Goal: Transaction & Acquisition: Purchase product/service

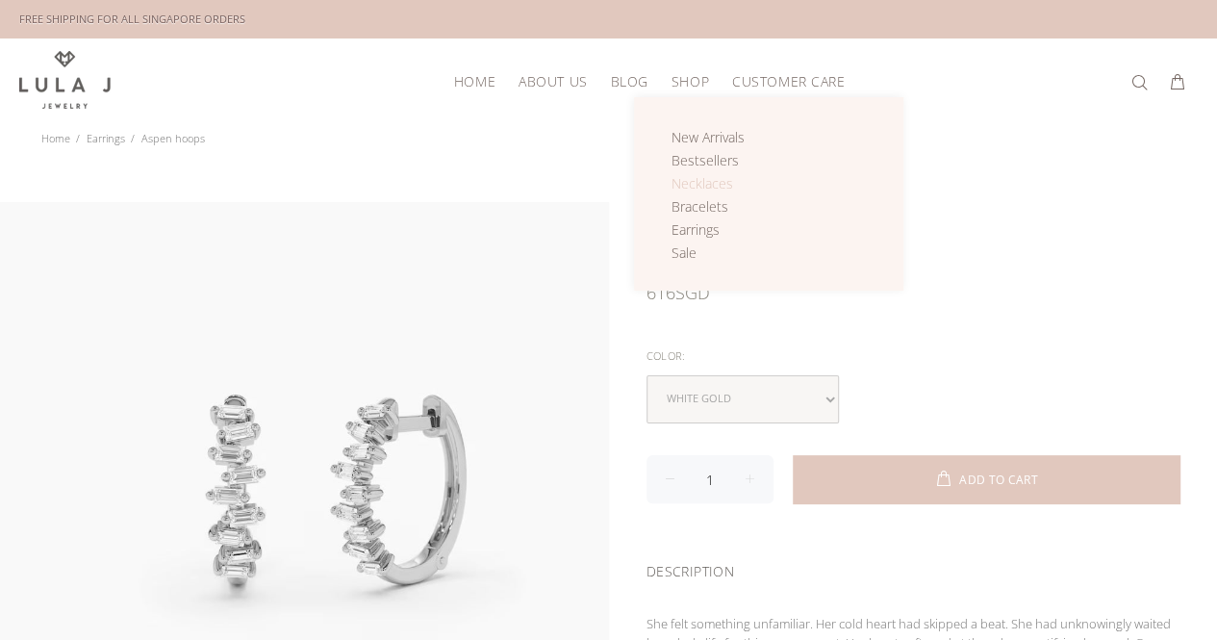
click at [698, 179] on span "Necklaces" at bounding box center [702, 183] width 62 height 18
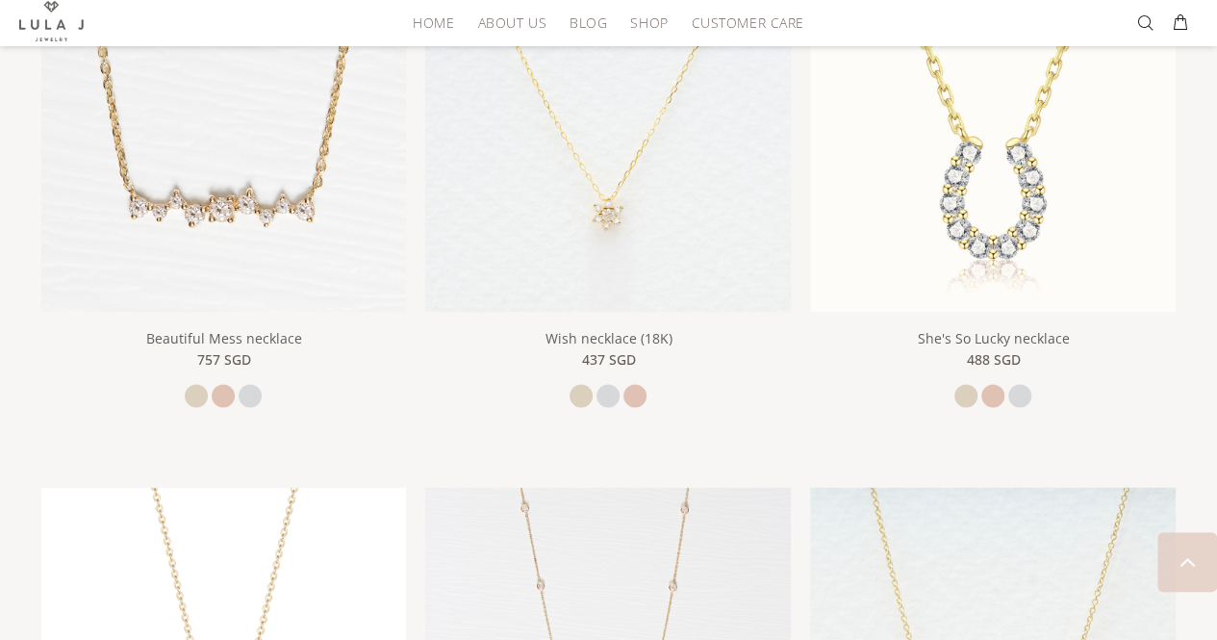
scroll to position [1443, 0]
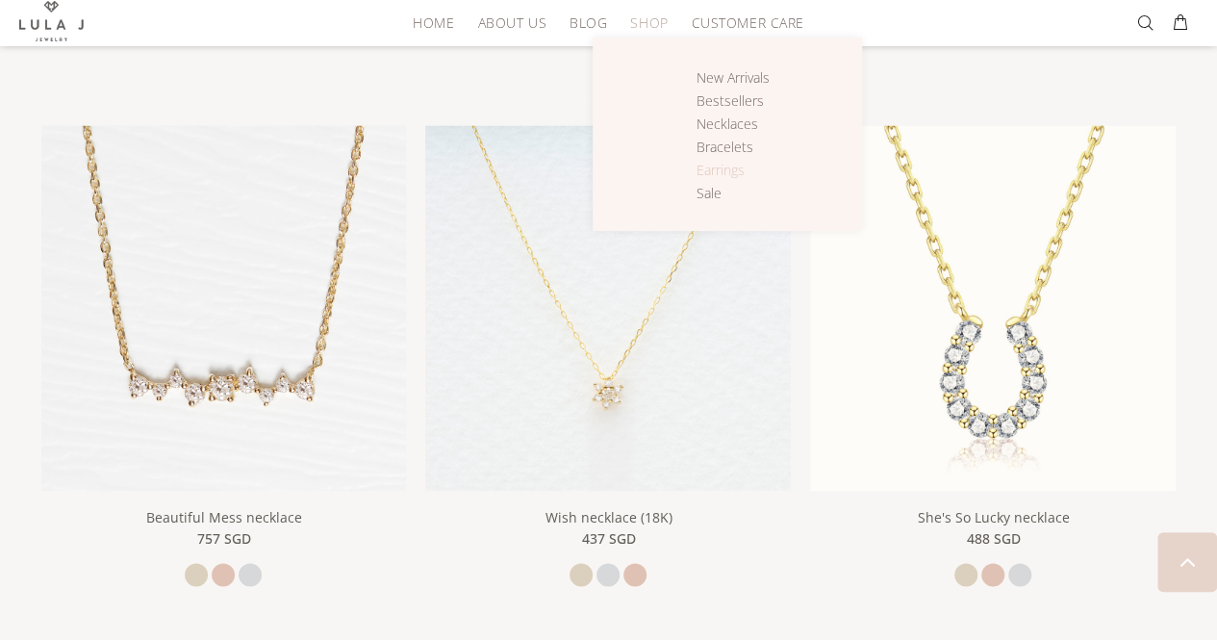
click at [717, 168] on span "Earrings" at bounding box center [720, 170] width 48 height 18
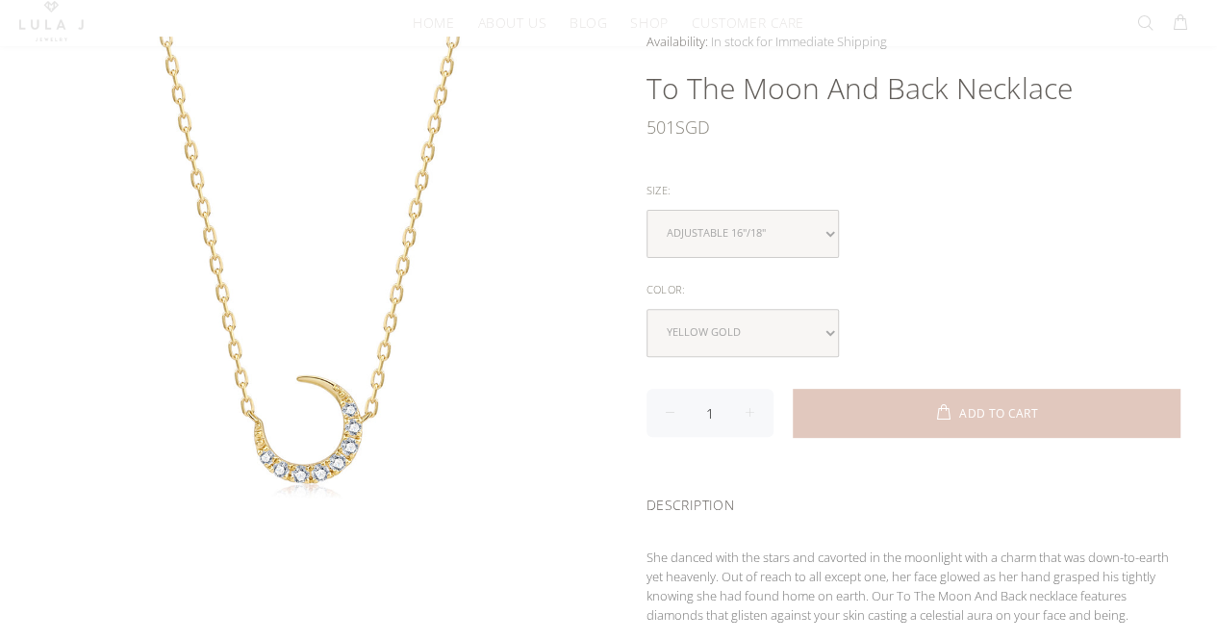
scroll to position [192, 0]
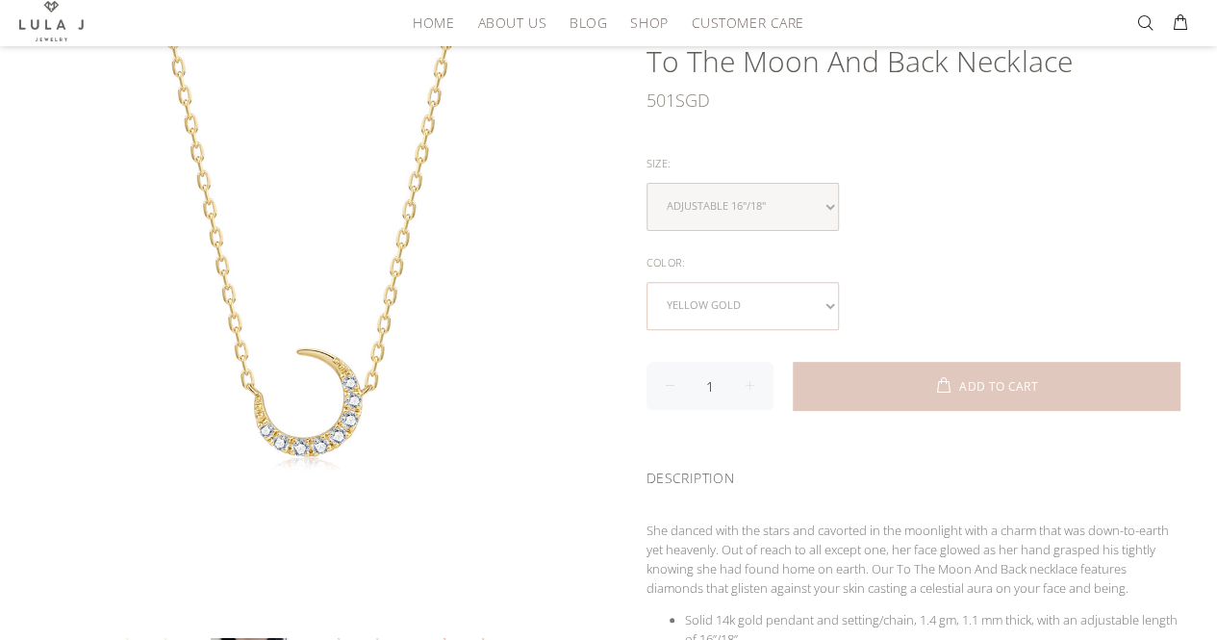
click at [804, 311] on select "yellow gold rose gold white gold" at bounding box center [742, 306] width 192 height 48
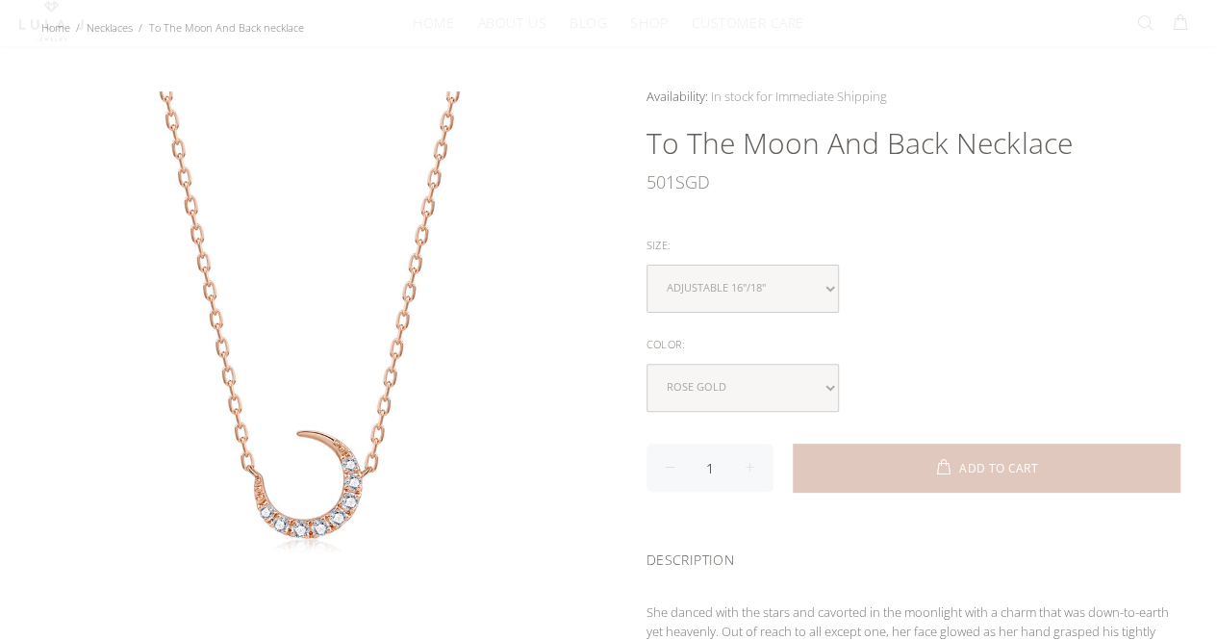
scroll to position [192, 0]
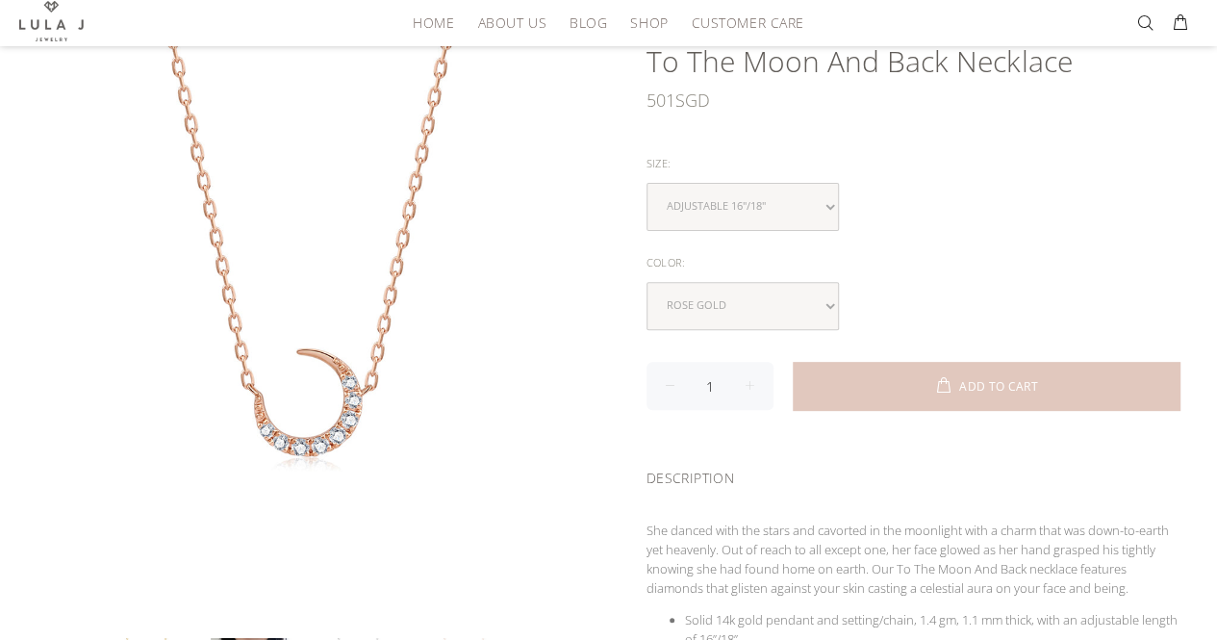
click at [722, 368] on input "1" at bounding box center [709, 386] width 127 height 48
click at [738, 307] on select "yellow gold rose gold white gold" at bounding box center [742, 306] width 192 height 48
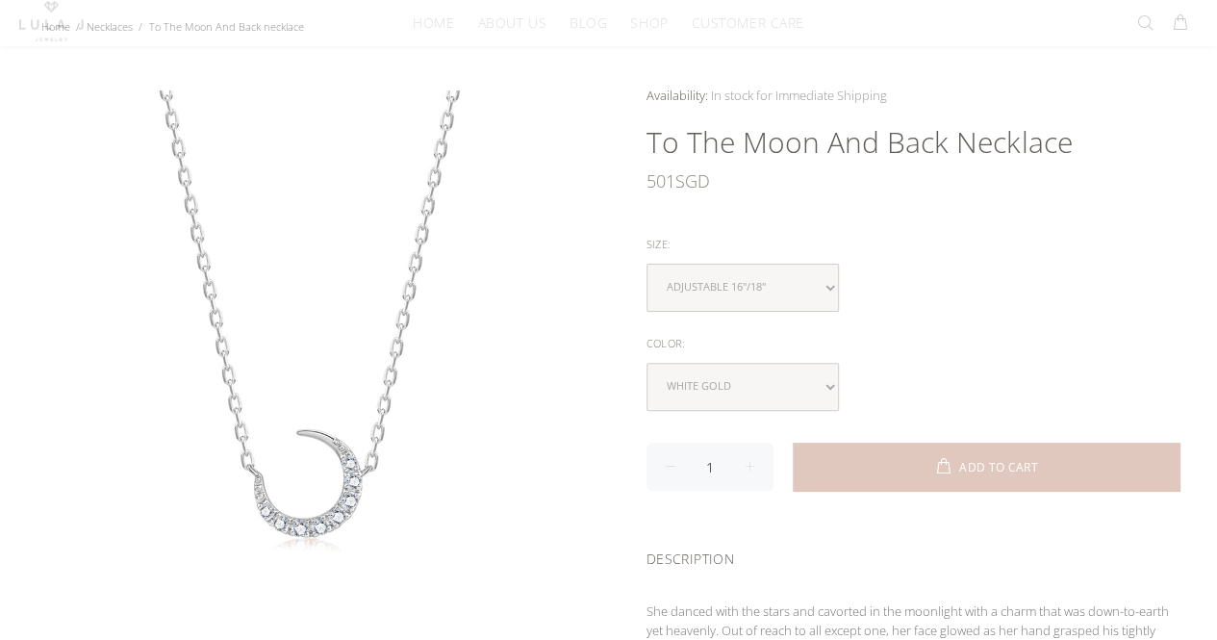
scroll to position [192, 0]
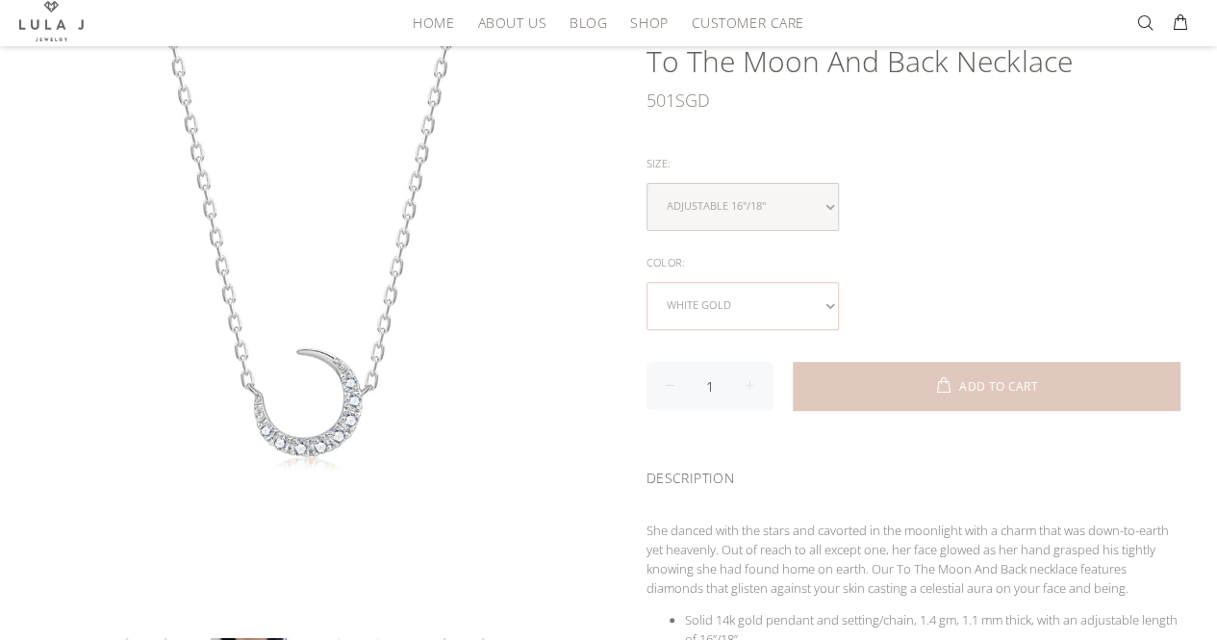
click at [722, 313] on select "yellow gold rose gold white gold" at bounding box center [742, 306] width 192 height 48
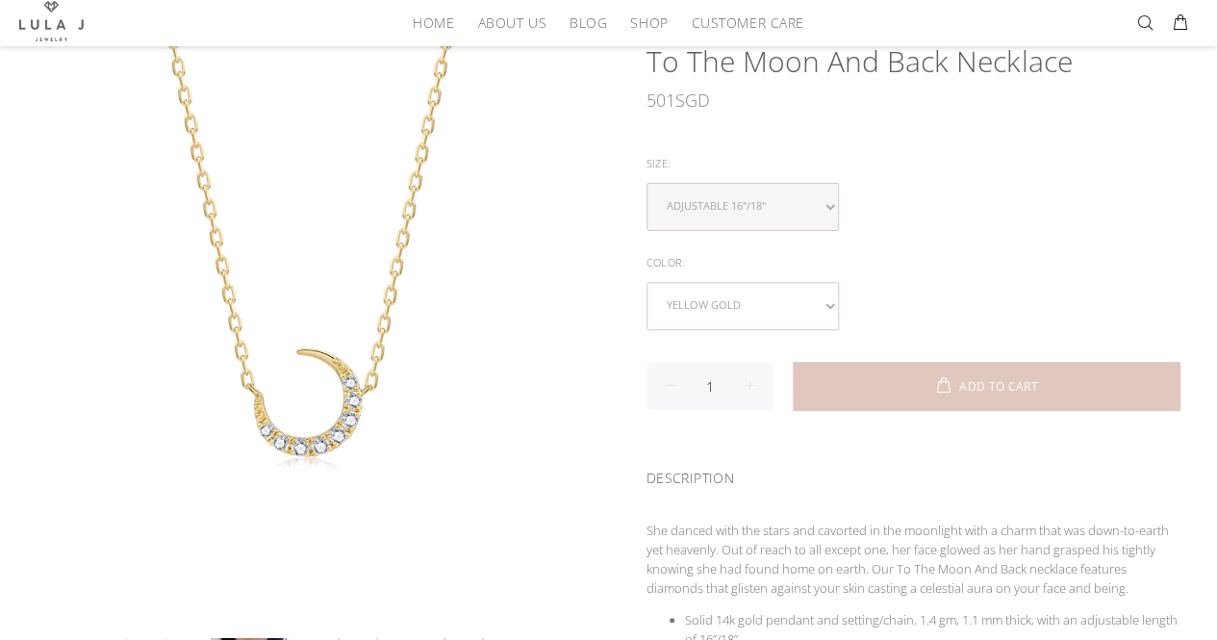
click at [754, 292] on select "yellow gold rose gold white gold" at bounding box center [742, 306] width 192 height 48
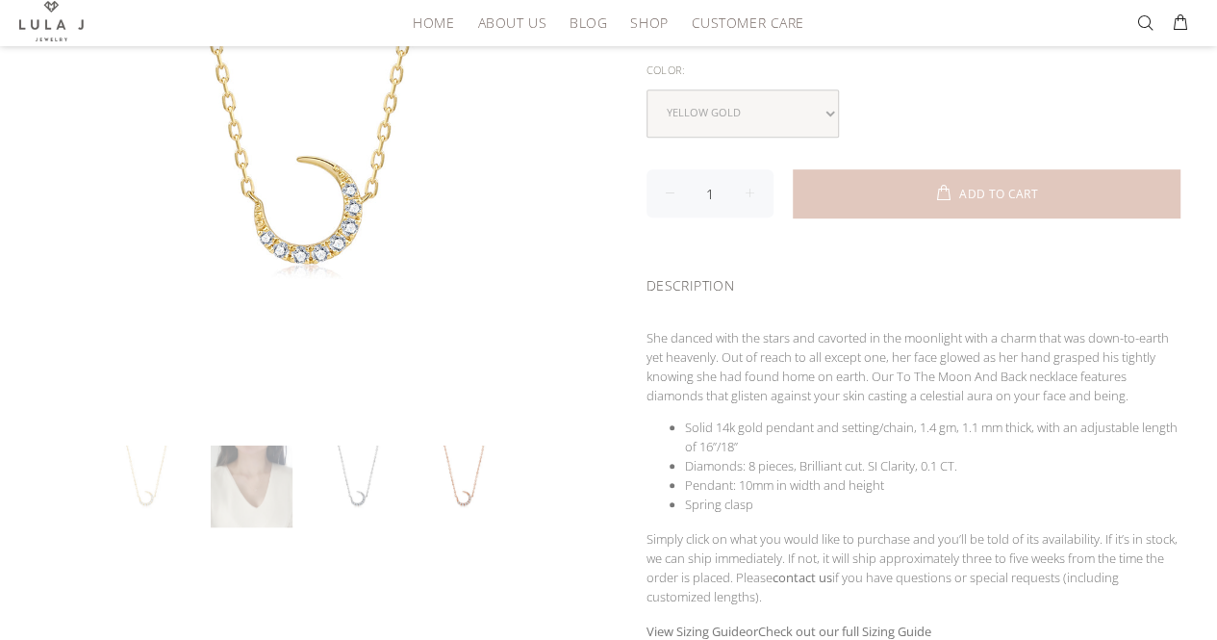
click at [289, 491] on link at bounding box center [252, 486] width 82 height 82
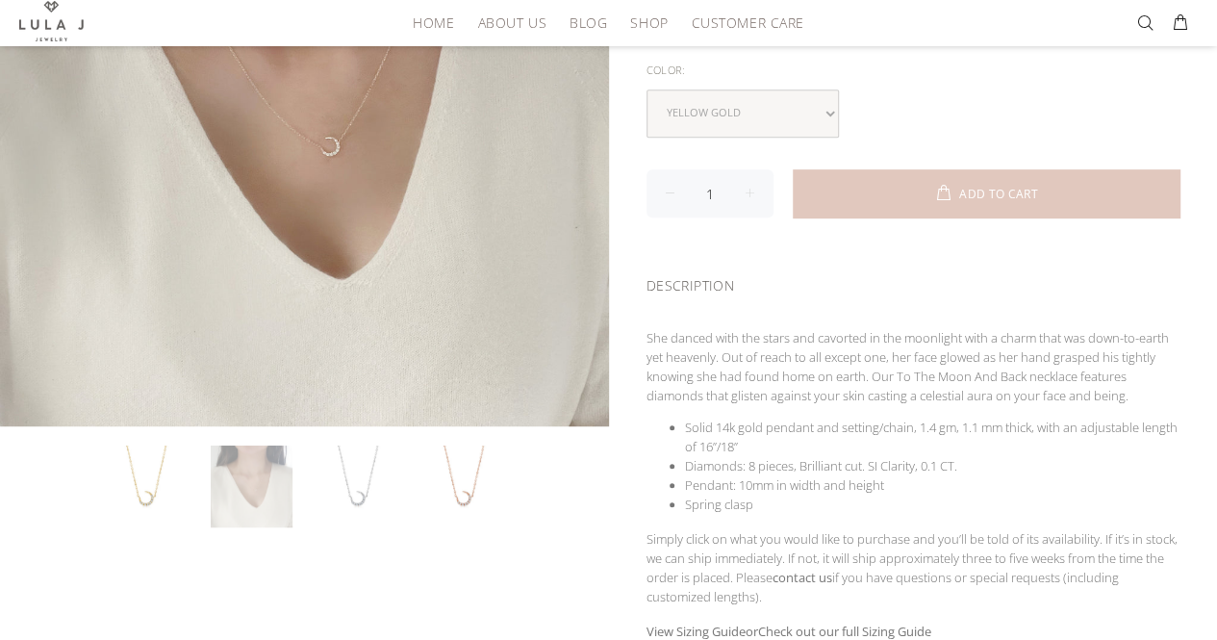
click at [265, 482] on link at bounding box center [252, 486] width 82 height 82
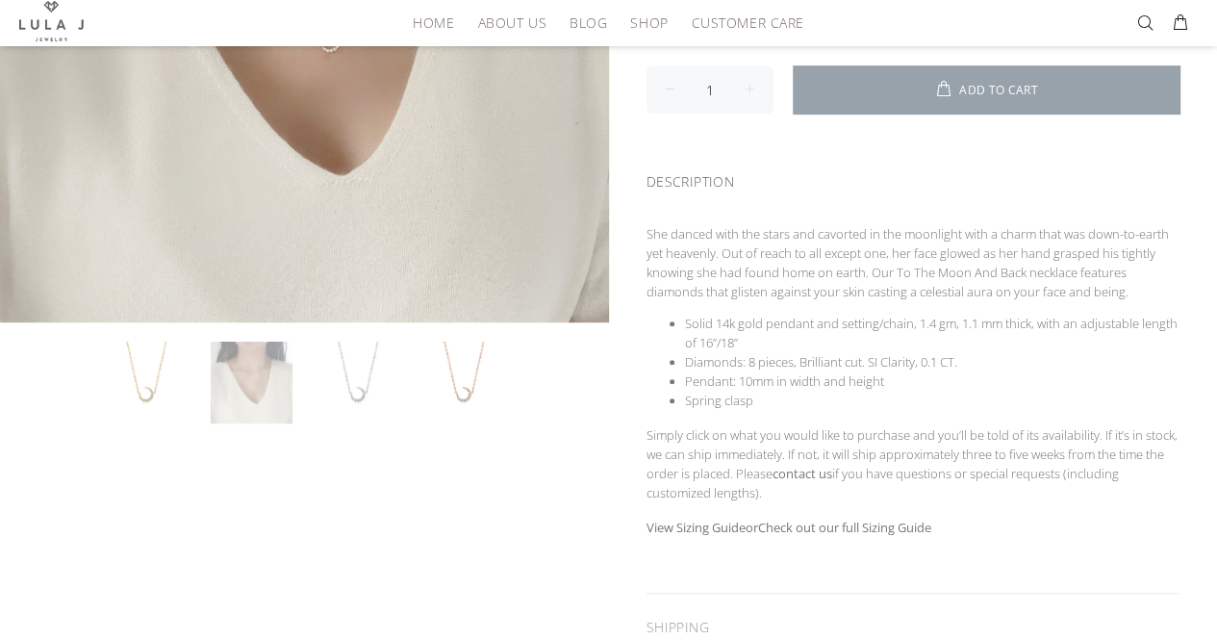
scroll to position [289, 0]
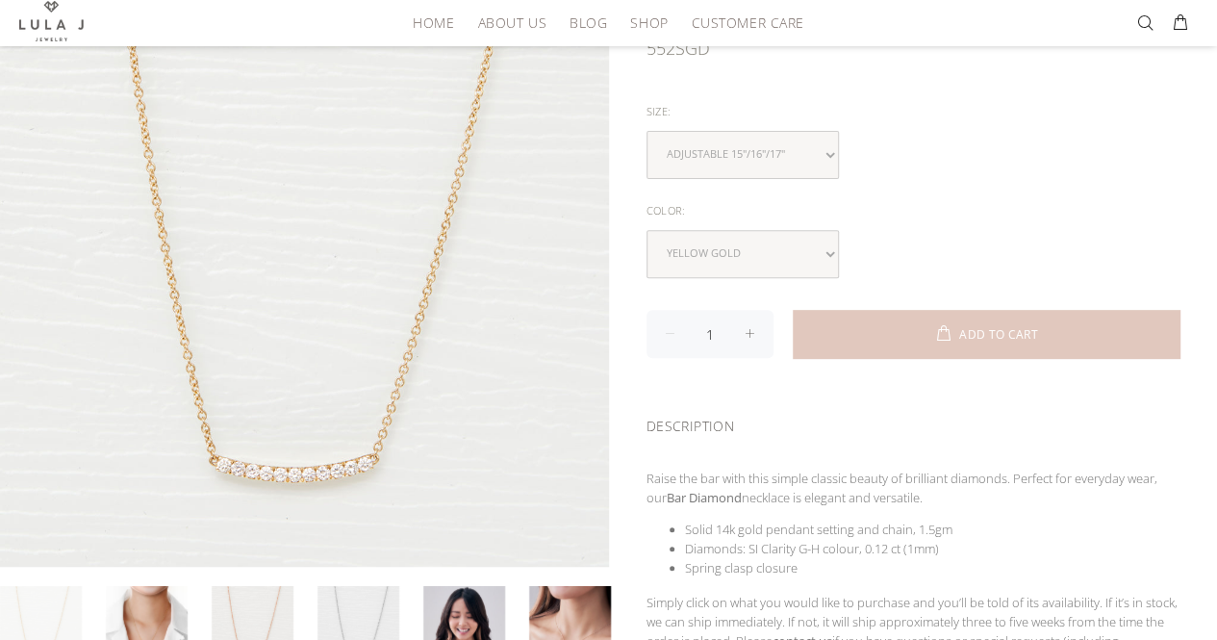
scroll to position [289, 0]
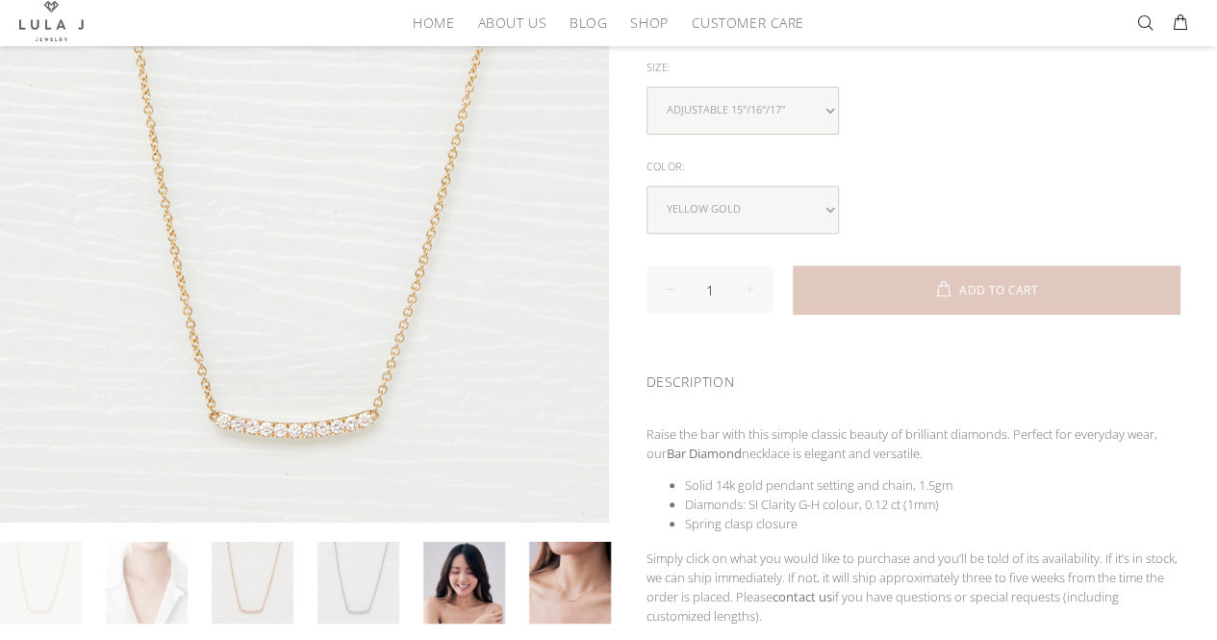
click at [126, 572] on link at bounding box center [147, 583] width 82 height 82
click at [157, 572] on link at bounding box center [147, 583] width 82 height 82
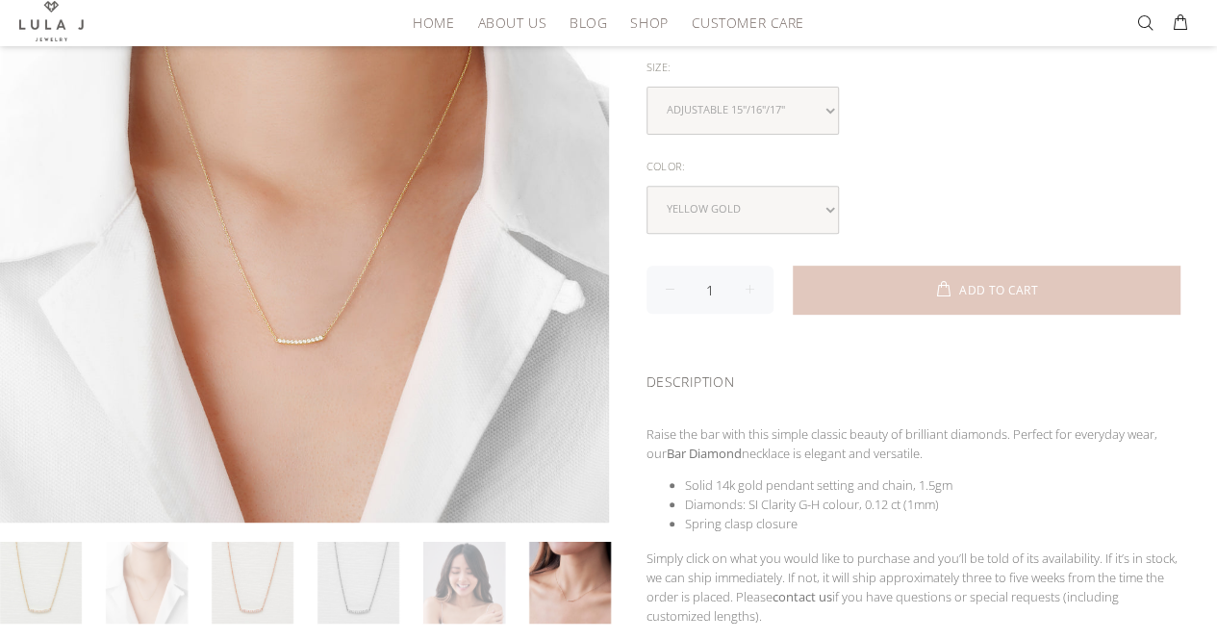
click at [466, 578] on link at bounding box center [464, 583] width 82 height 82
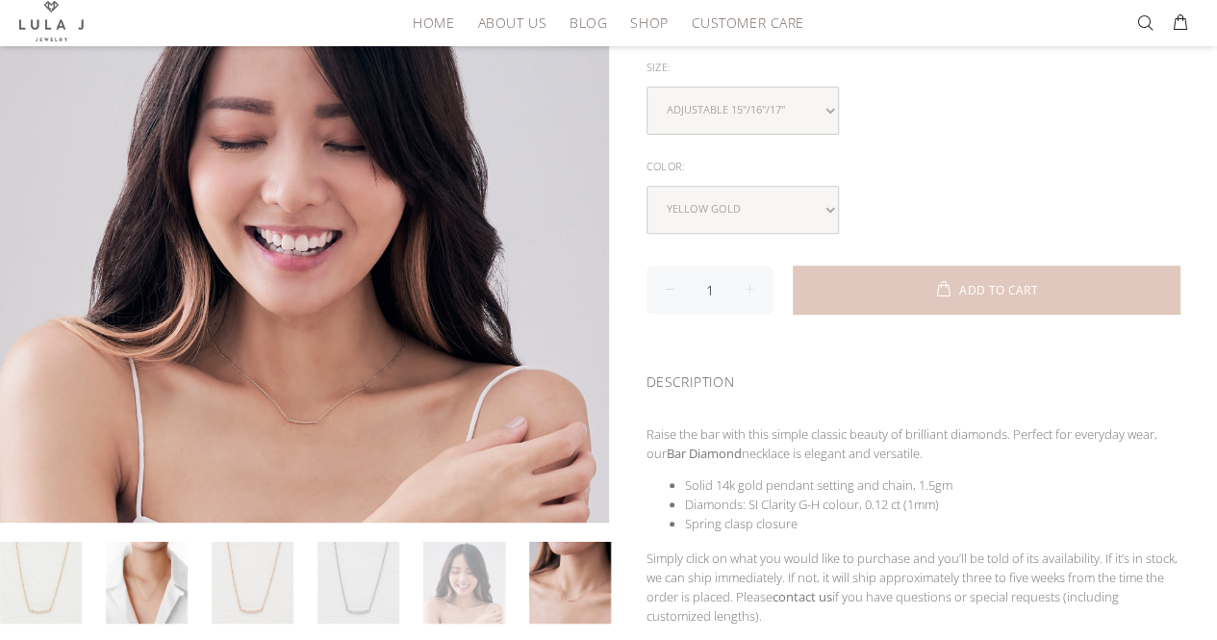
click at [483, 584] on link at bounding box center [464, 583] width 82 height 82
click at [541, 580] on link at bounding box center [570, 583] width 82 height 82
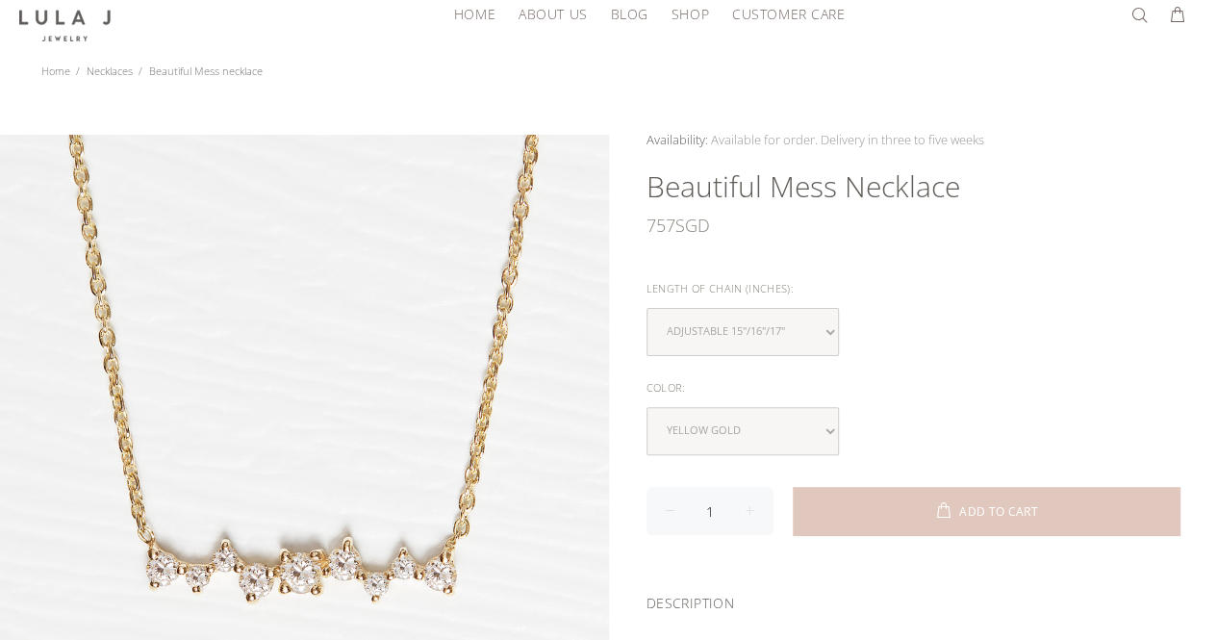
scroll to position [96, 0]
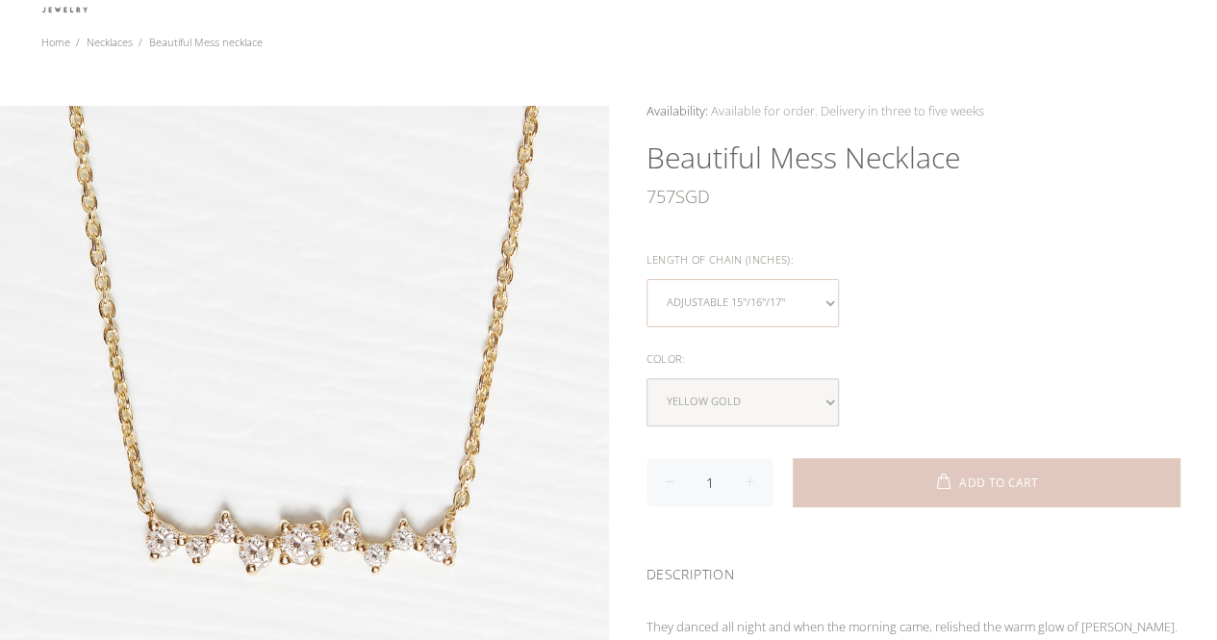
click at [812, 301] on select "Adjustable 15"/16"/17"" at bounding box center [742, 303] width 192 height 48
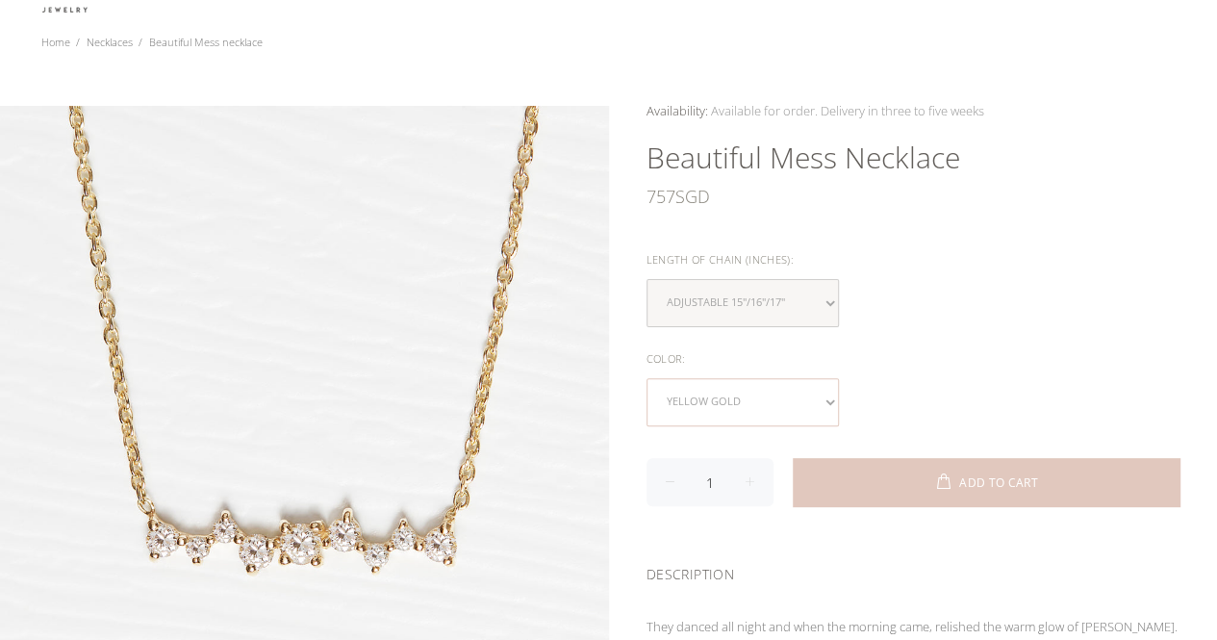
click at [789, 378] on select "yellow gold rose gold white gold" at bounding box center [742, 402] width 192 height 48
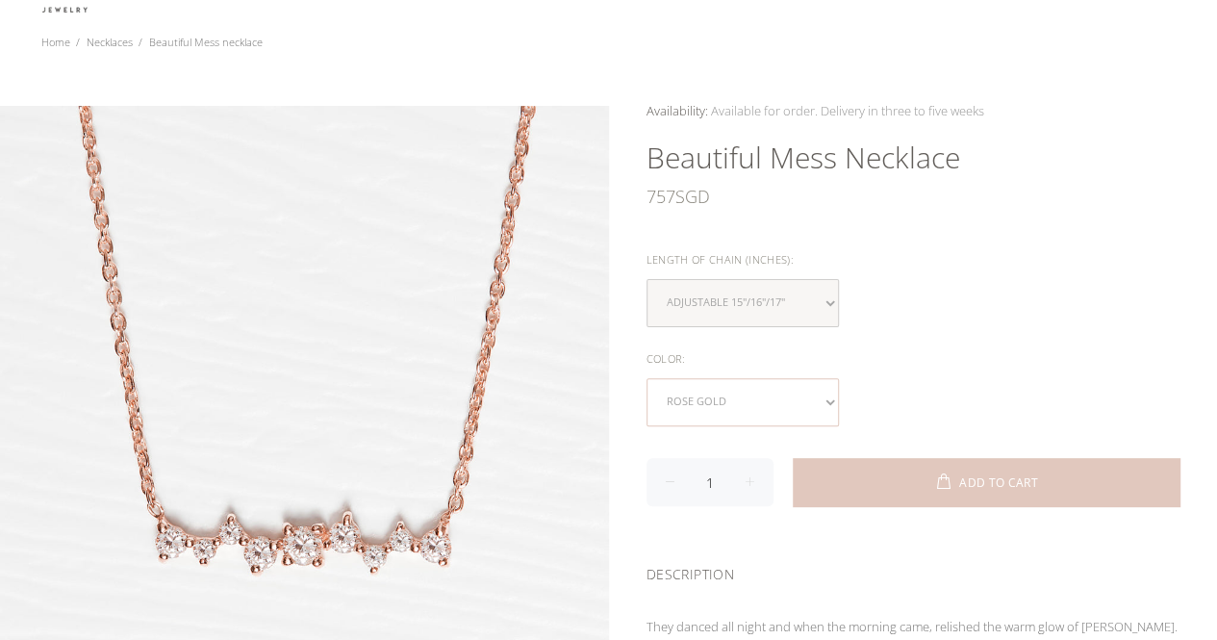
click at [760, 405] on select "yellow gold rose gold white gold" at bounding box center [742, 402] width 192 height 48
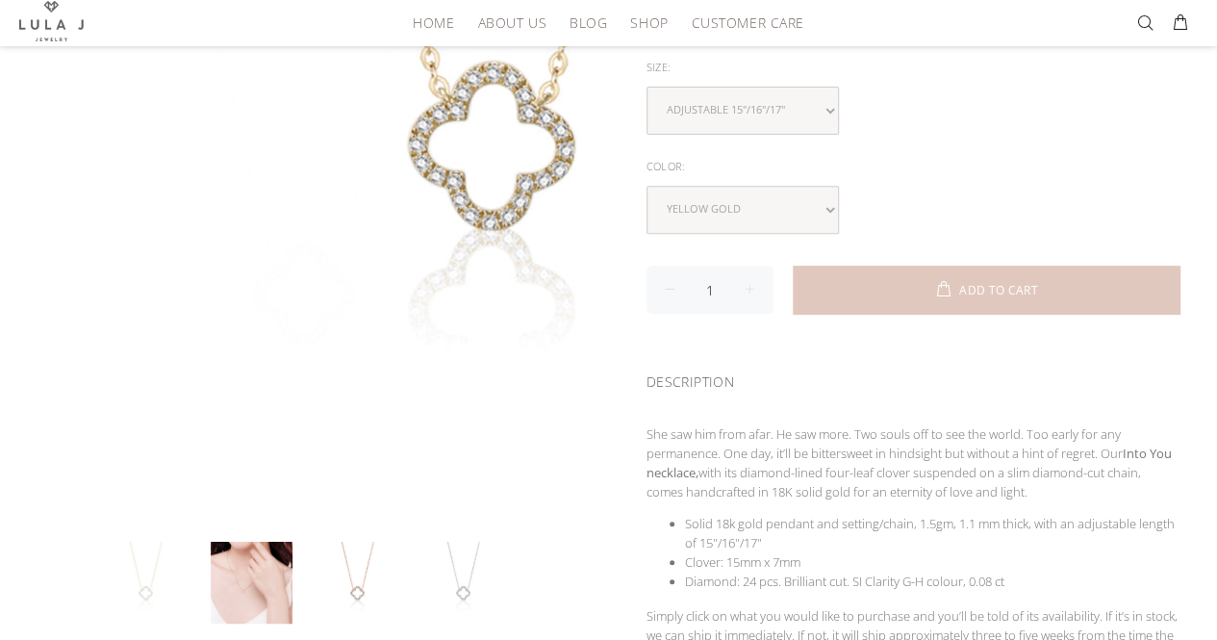
scroll to position [385, 0]
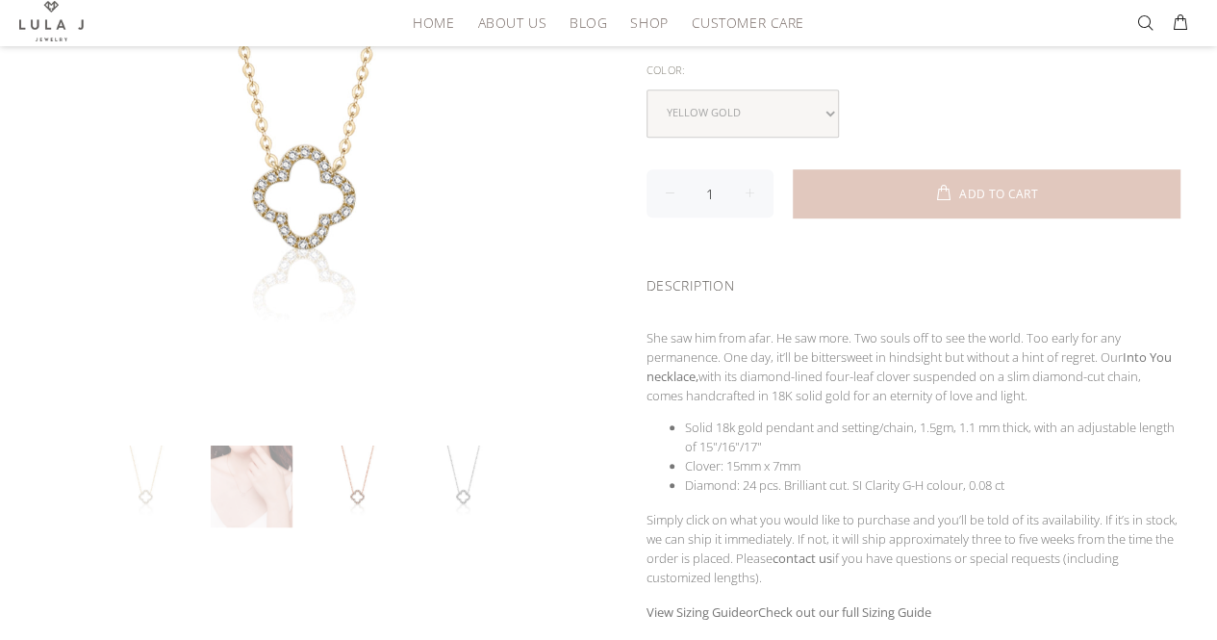
click at [258, 476] on link at bounding box center [252, 486] width 82 height 82
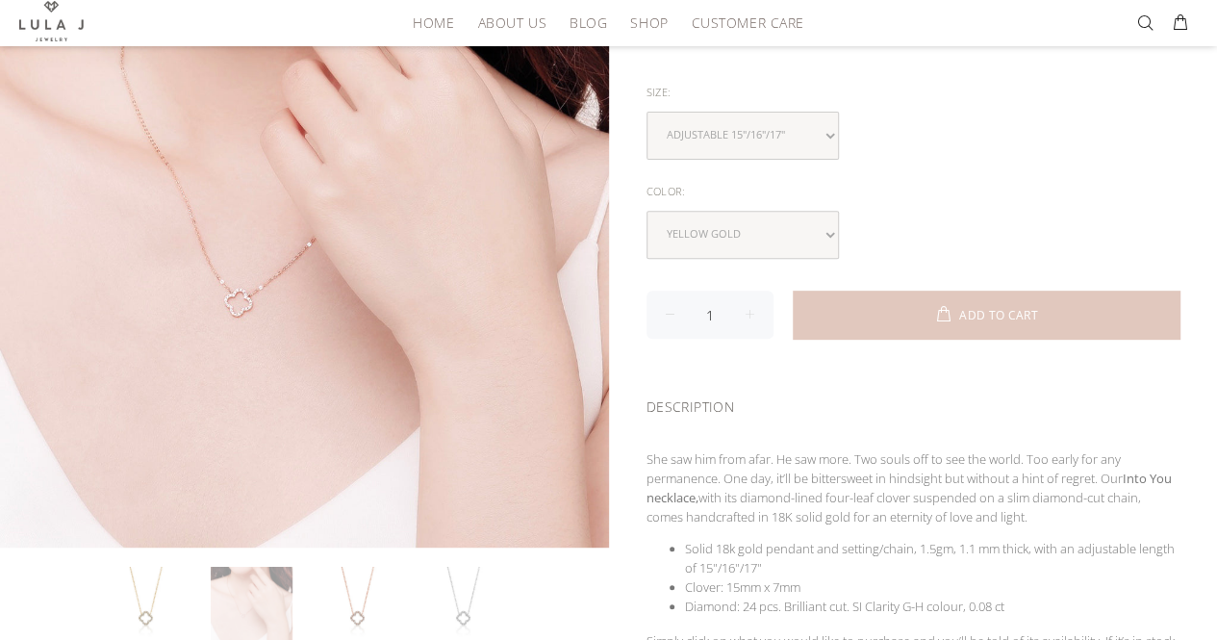
scroll to position [289, 0]
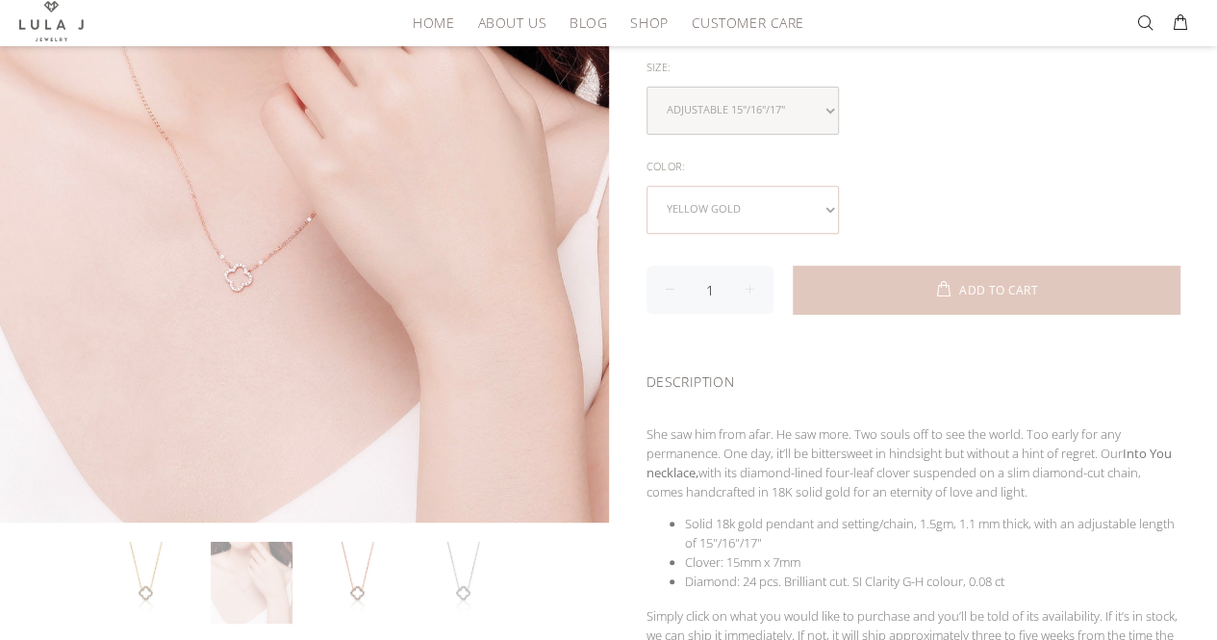
click at [733, 206] on select "yellow gold rose gold white gold" at bounding box center [742, 210] width 192 height 48
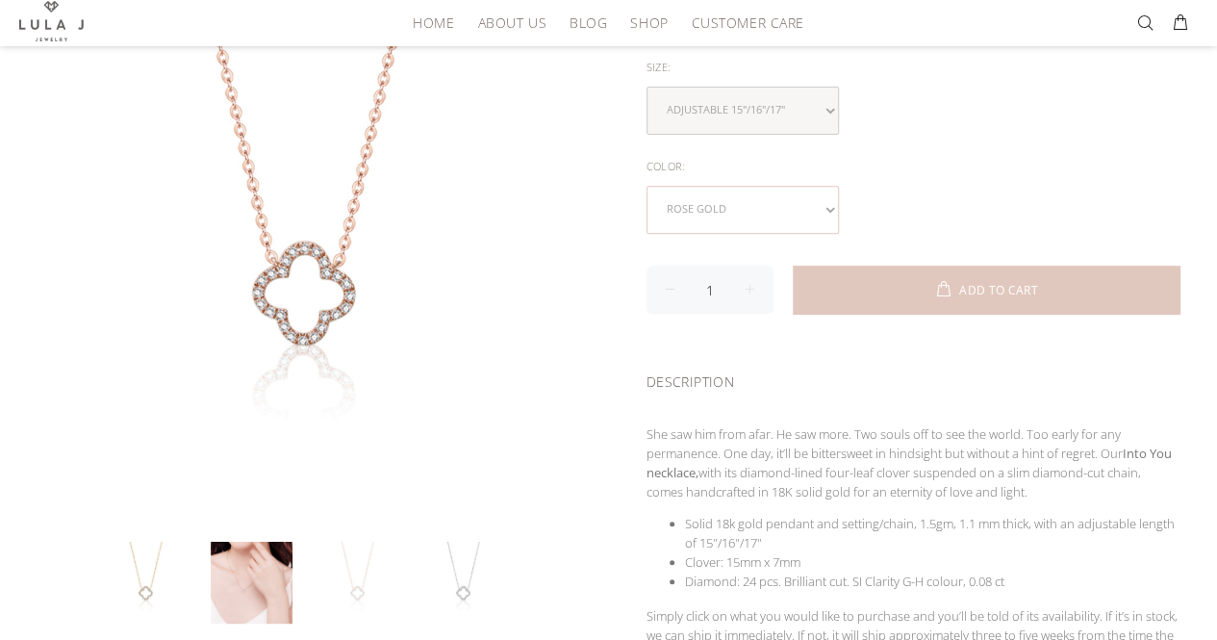
click at [766, 203] on select "yellow gold rose gold white gold" at bounding box center [742, 210] width 192 height 48
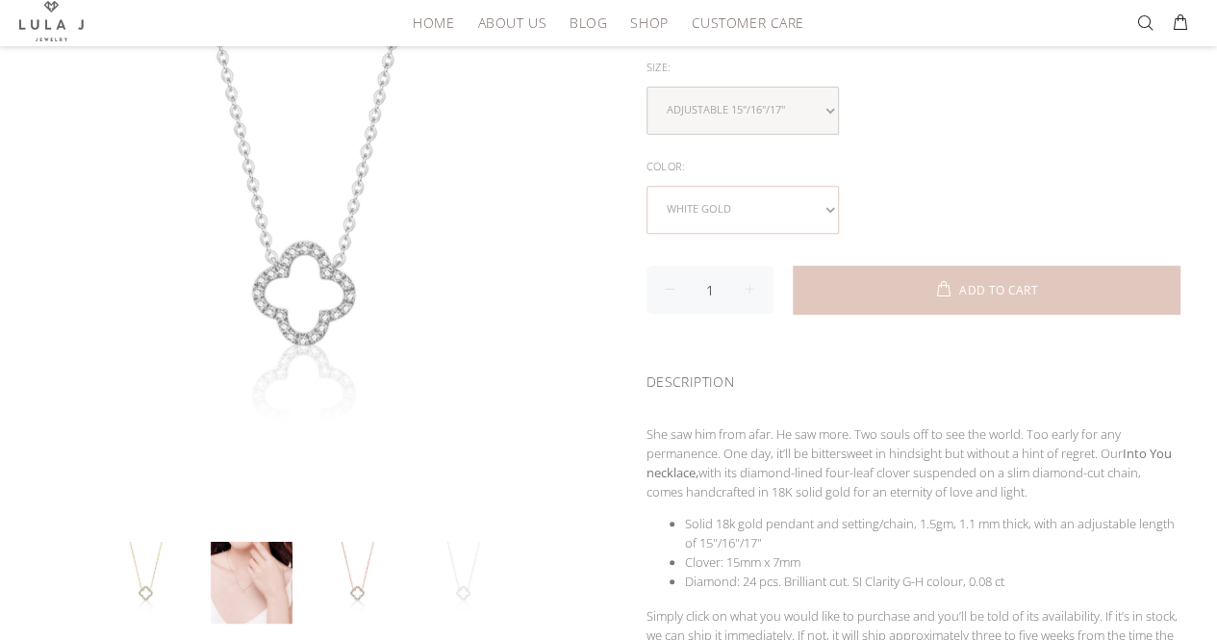
click at [743, 203] on select "yellow gold rose gold white gold" at bounding box center [742, 210] width 192 height 48
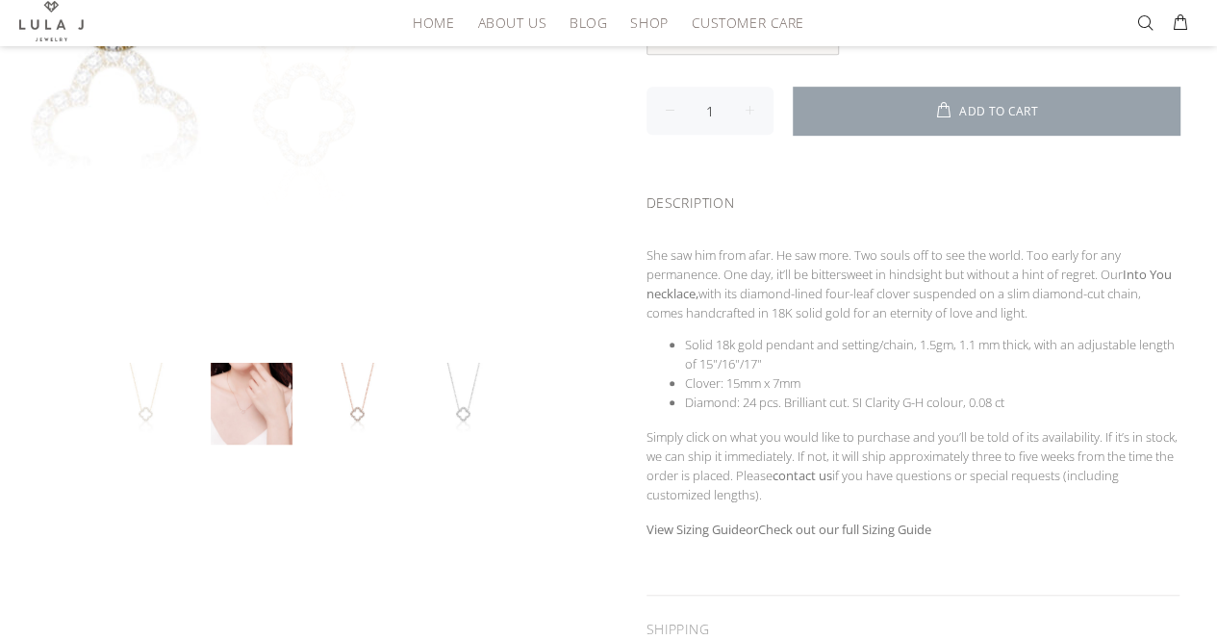
scroll to position [289, 0]
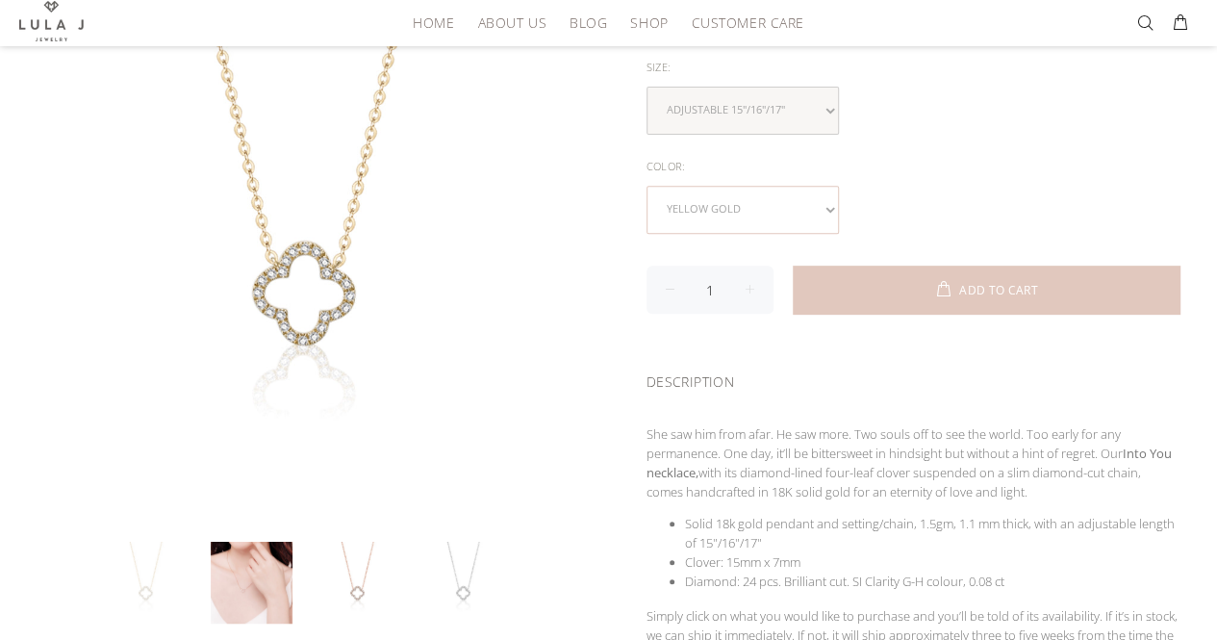
click at [768, 202] on select "yellow gold rose gold white gold" at bounding box center [742, 210] width 192 height 48
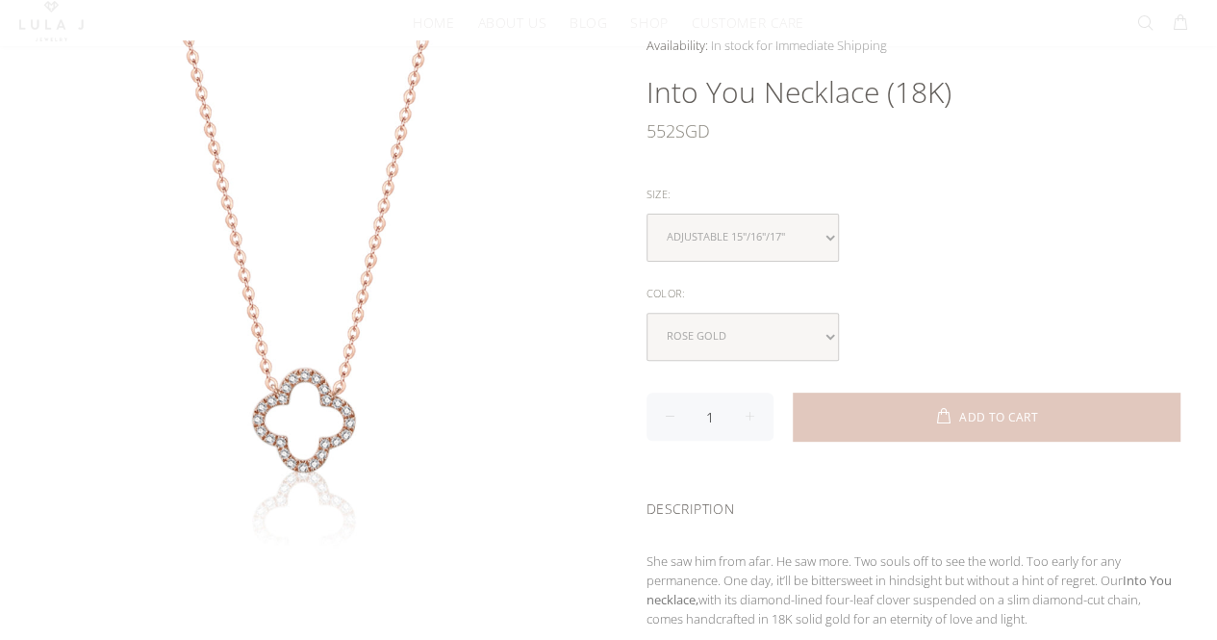
scroll to position [192, 0]
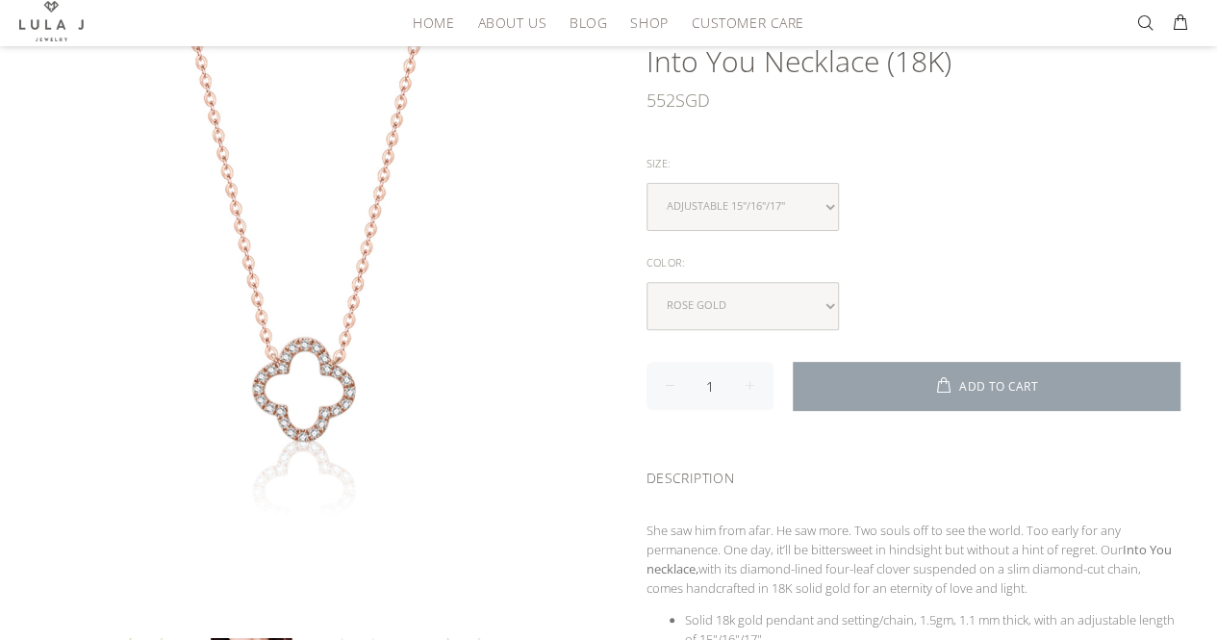
click at [941, 377] on span at bounding box center [946, 386] width 25 height 19
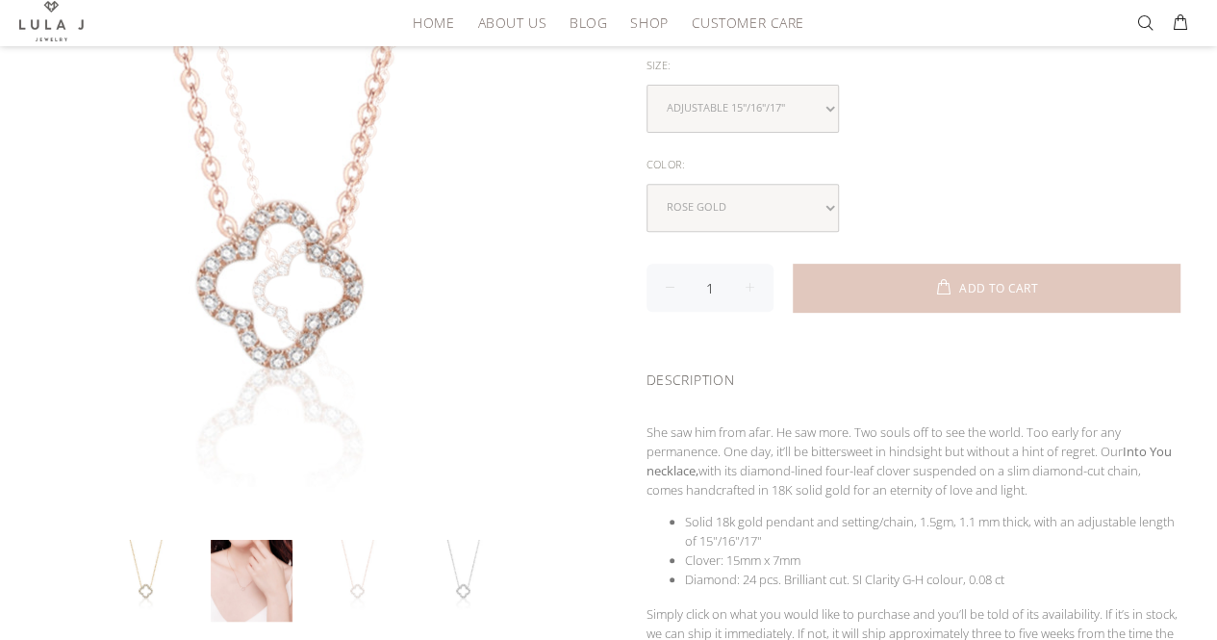
scroll to position [385, 0]
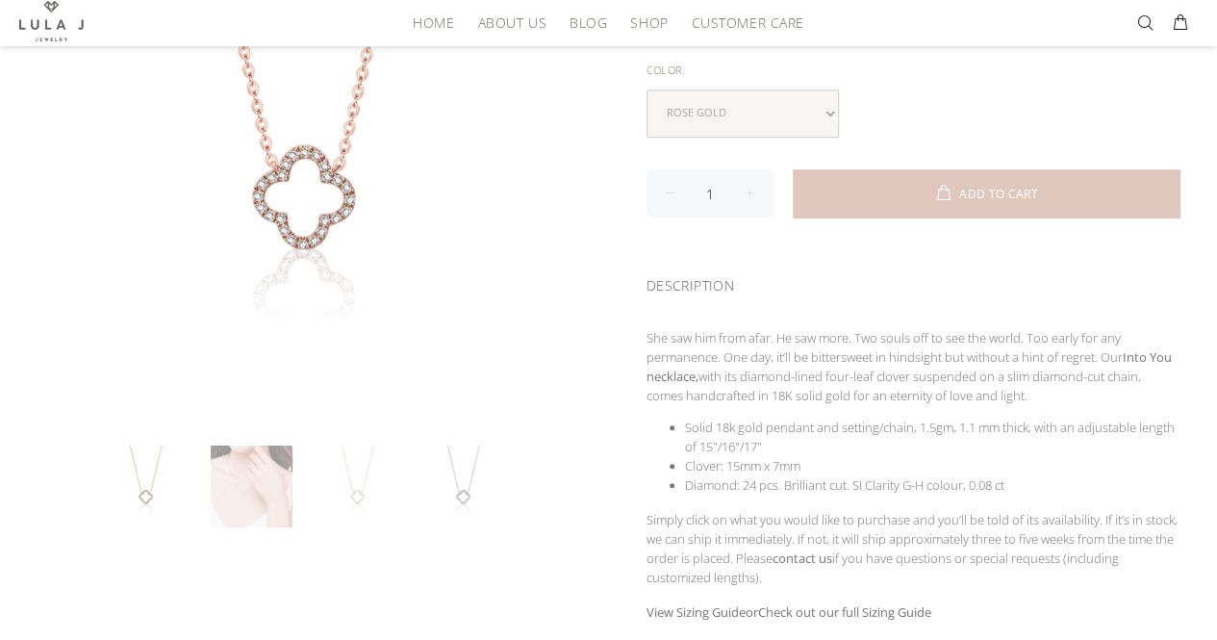
click at [251, 490] on link at bounding box center [252, 486] width 82 height 82
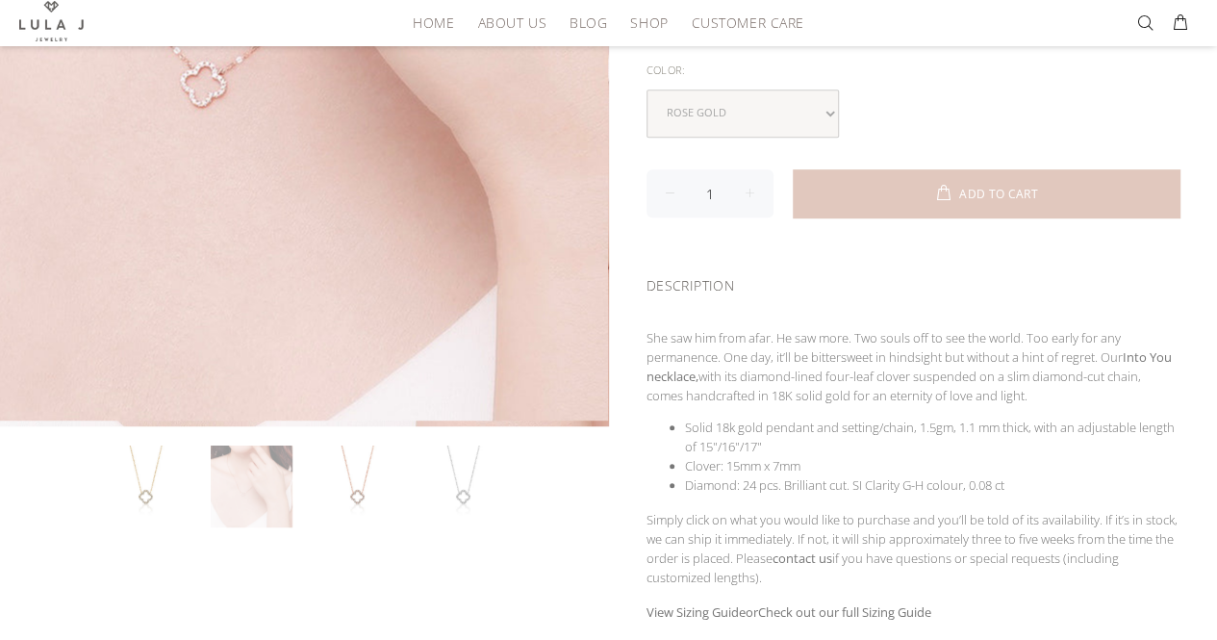
scroll to position [289, 0]
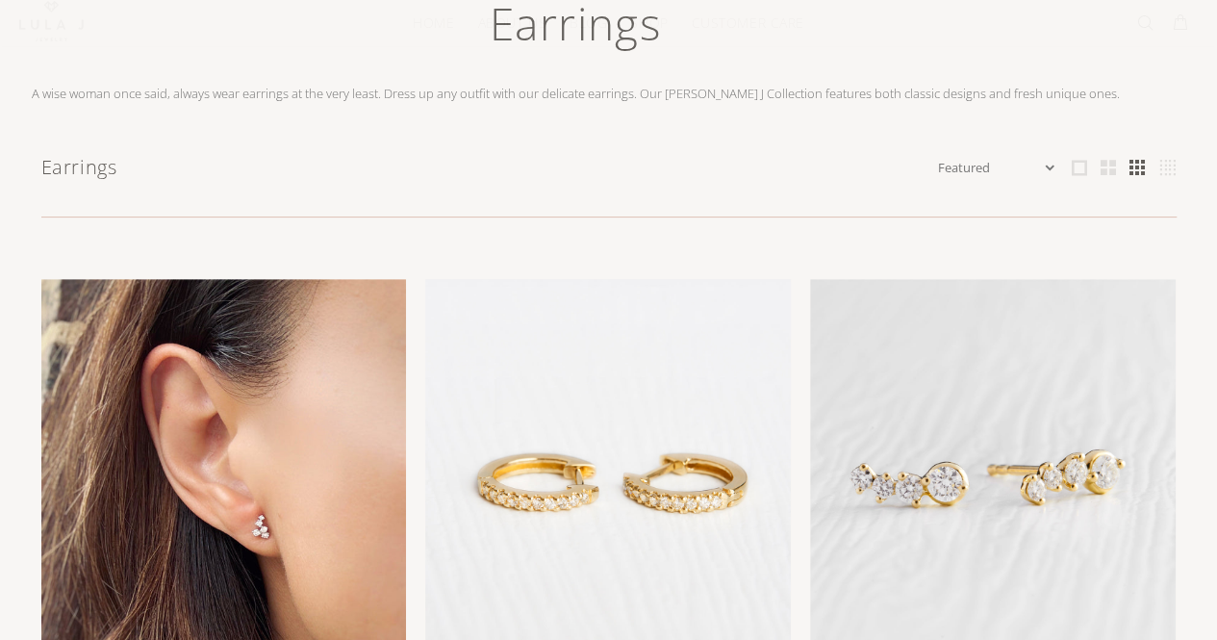
scroll to position [289, 0]
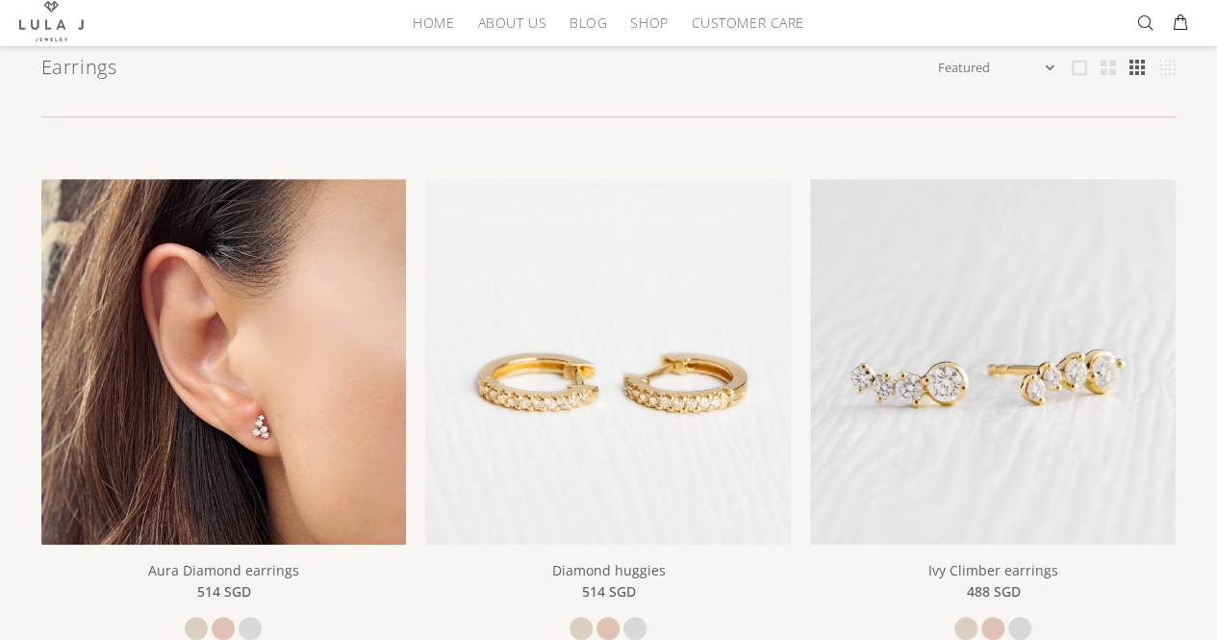
click at [237, 317] on img at bounding box center [223, 361] width 365 height 365
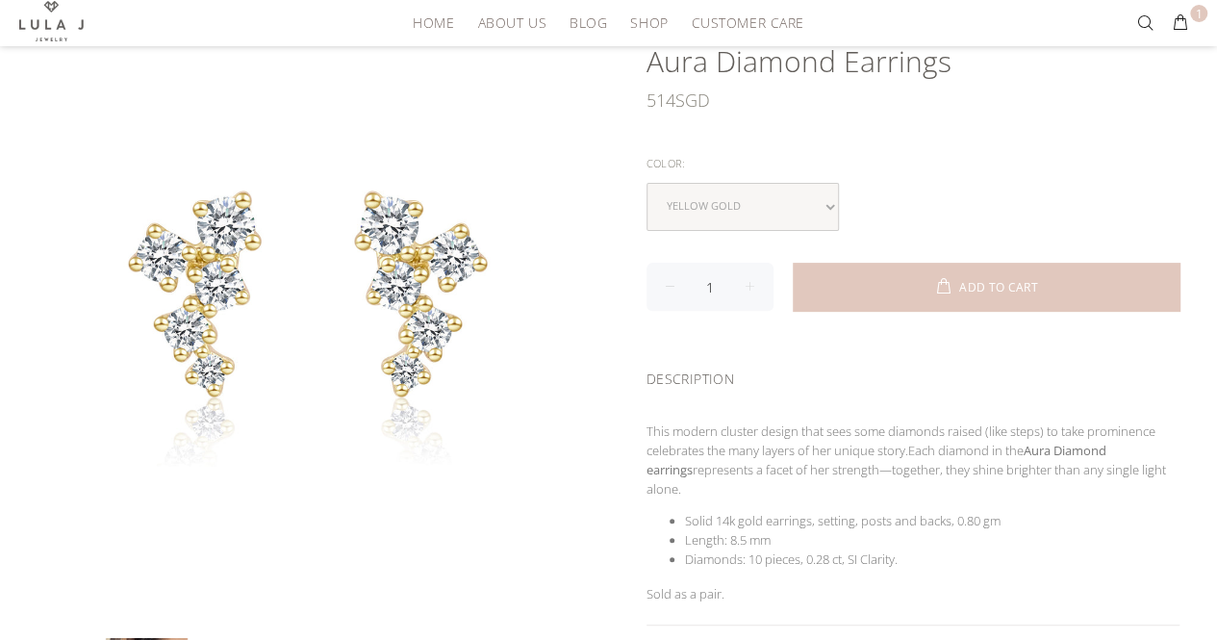
scroll to position [96, 0]
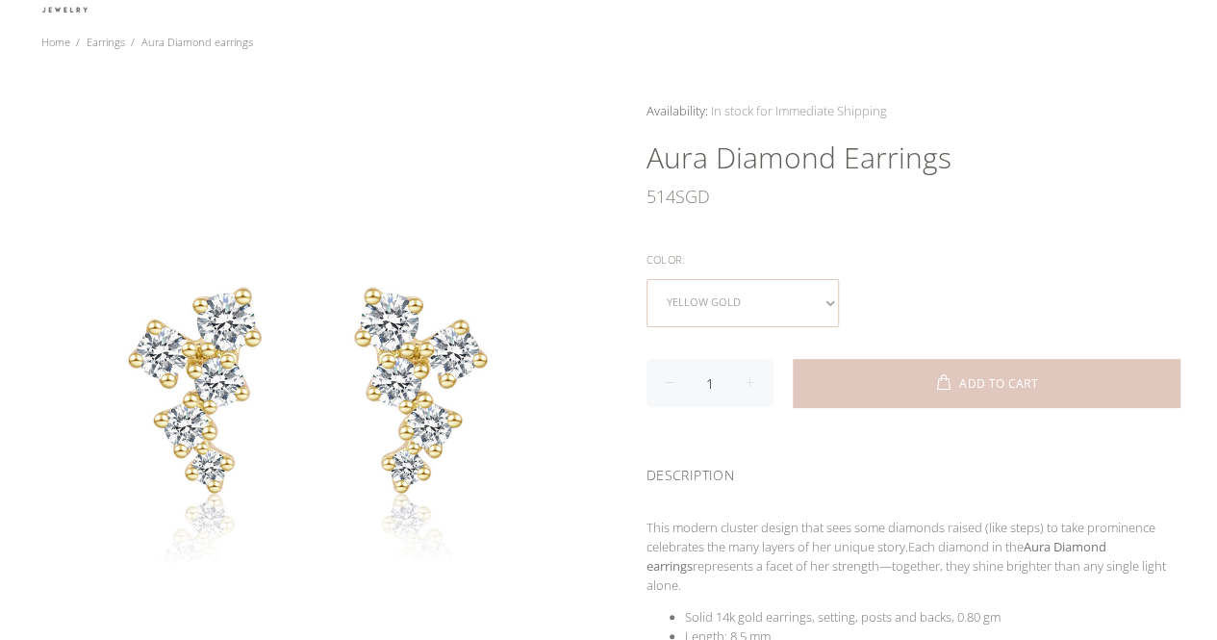
drag, startPoint x: 819, startPoint y: 297, endPoint x: 808, endPoint y: 309, distance: 16.3
click at [819, 297] on select "yellow gold rose gold white gold" at bounding box center [742, 303] width 192 height 48
click at [752, 302] on select "yellow gold rose gold white gold" at bounding box center [742, 303] width 192 height 48
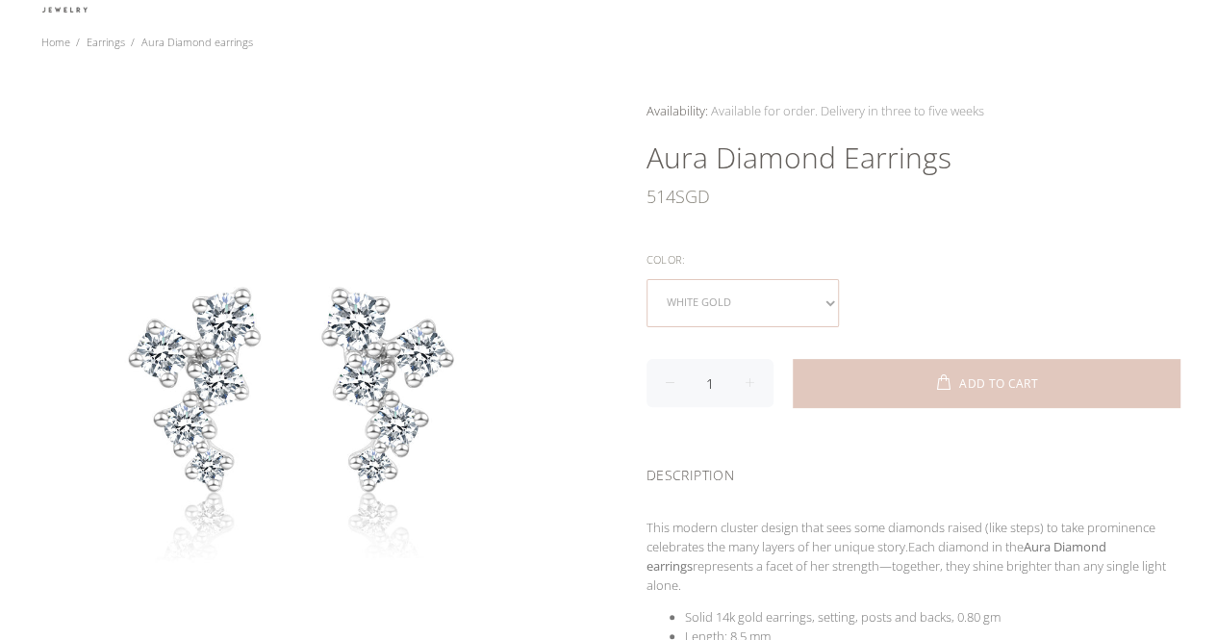
click at [747, 299] on select "yellow gold rose gold white gold" at bounding box center [742, 303] width 192 height 48
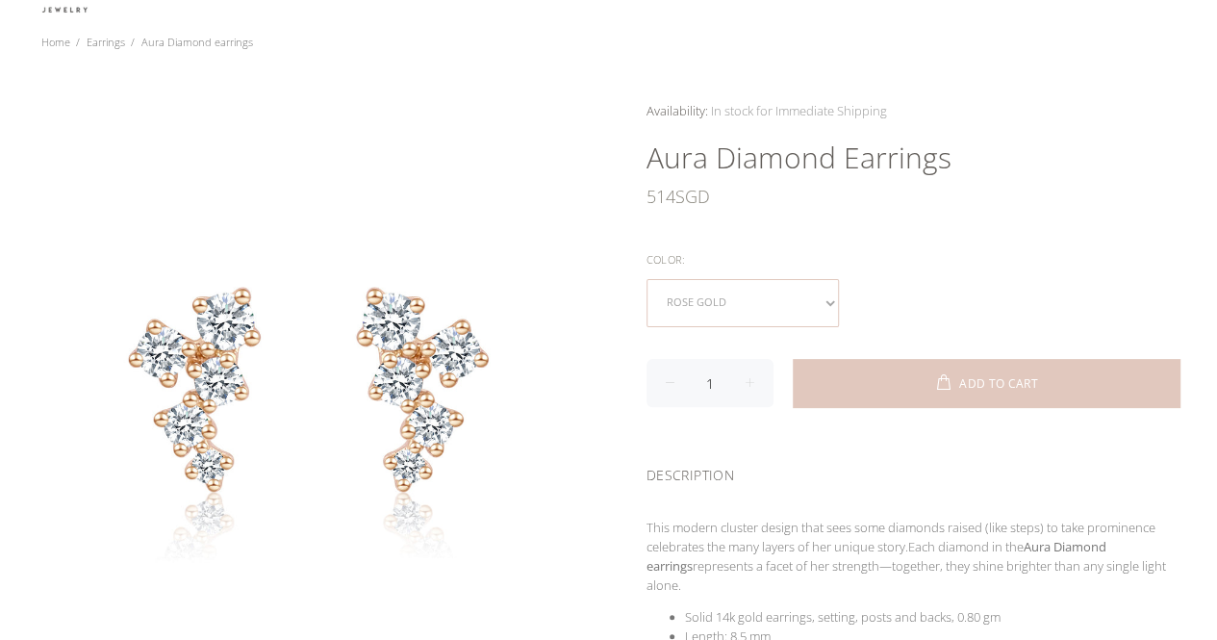
click at [702, 315] on select "yellow gold rose gold white gold" at bounding box center [742, 303] width 192 height 48
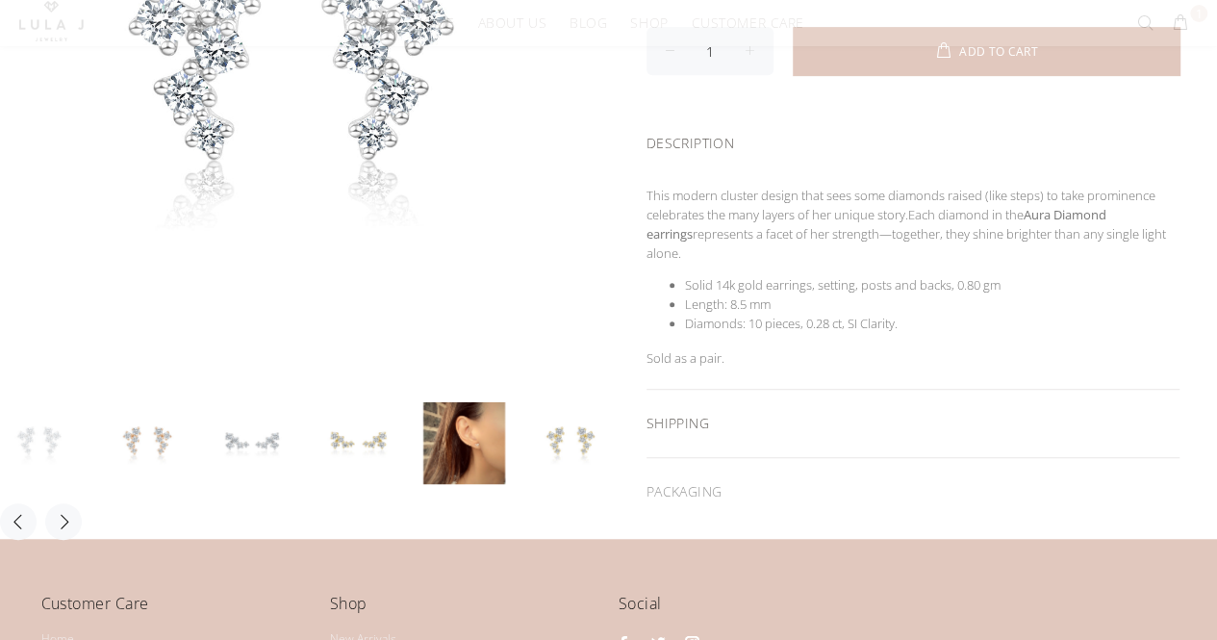
scroll to position [481, 0]
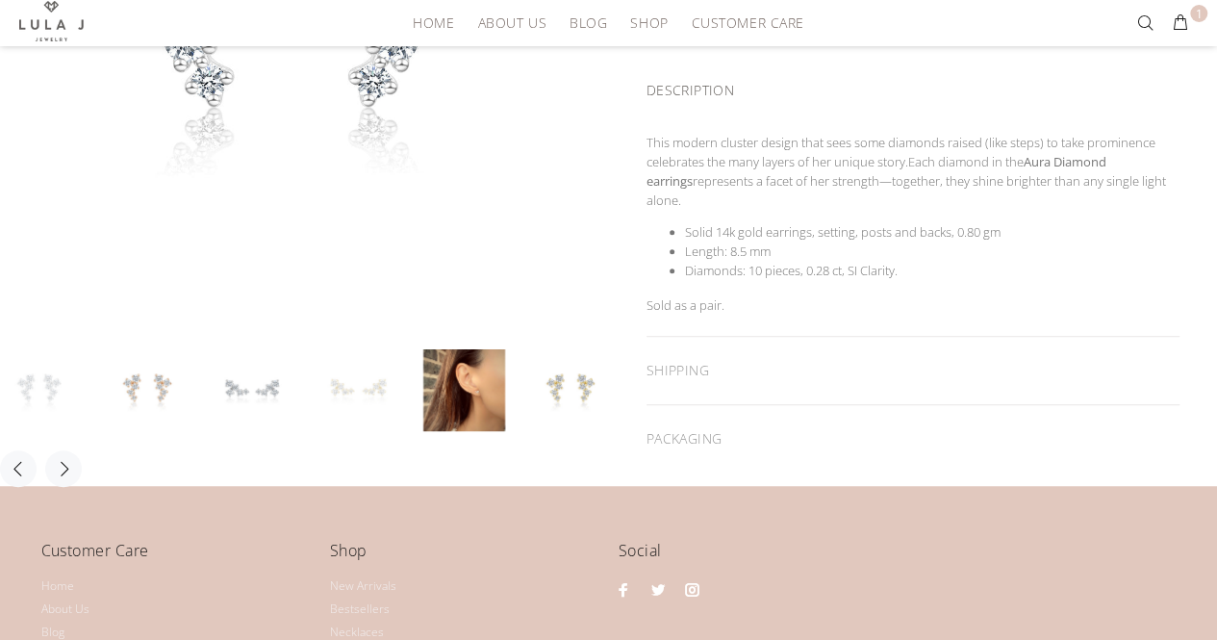
click at [422, 395] on li at bounding box center [370, 390] width 106 height 82
click at [448, 386] on link at bounding box center [464, 390] width 82 height 82
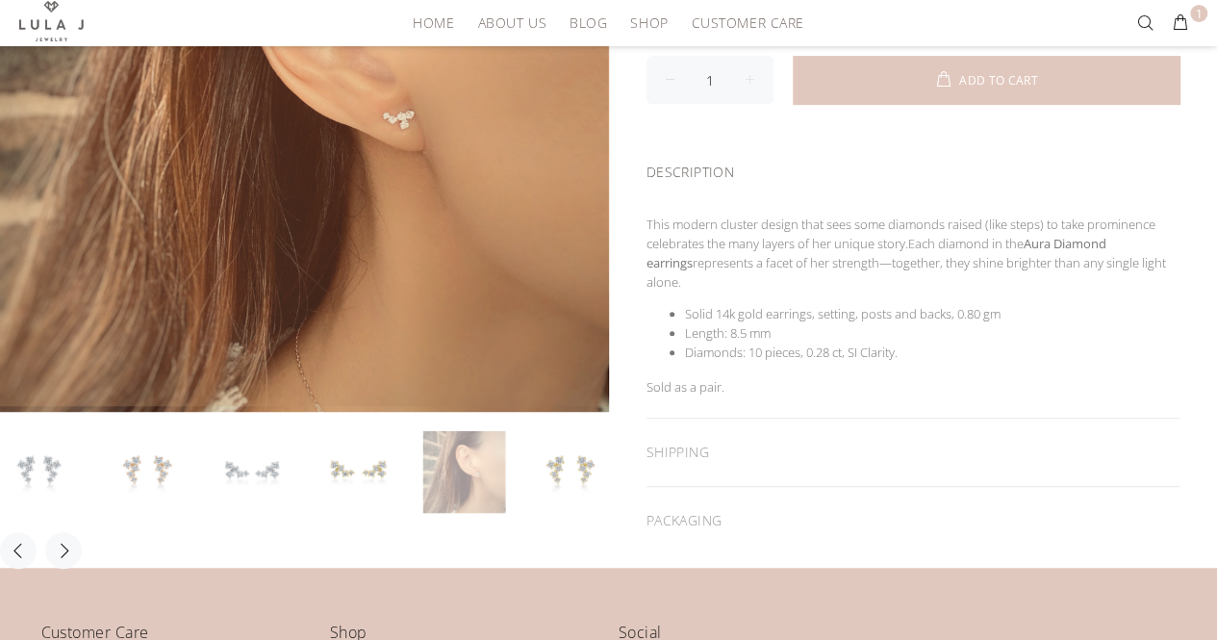
scroll to position [289, 0]
